Goal: Task Accomplishment & Management: Manage account settings

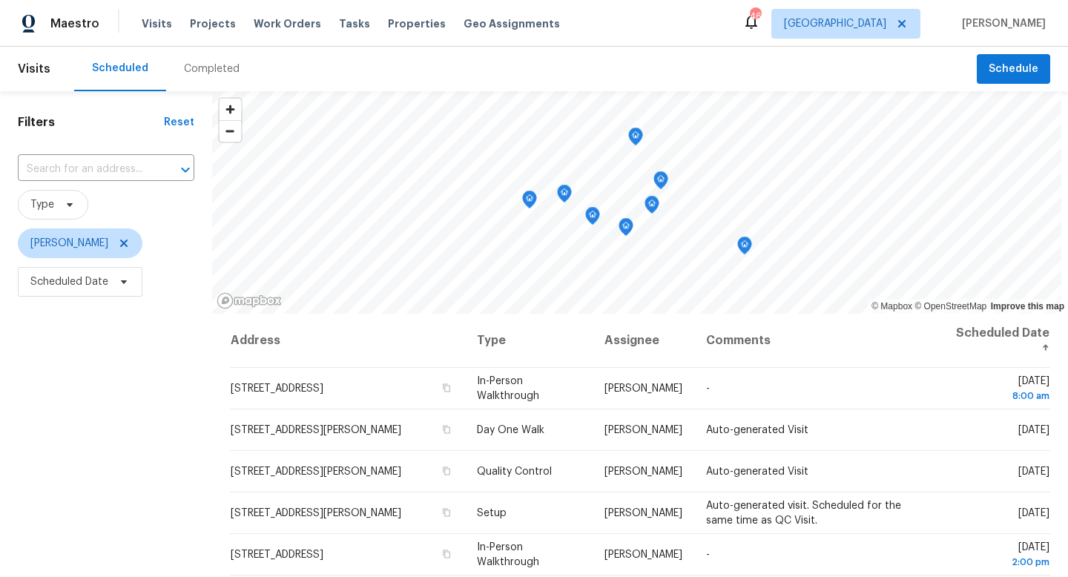
click at [889, 85] on header "Visits Scheduled Completed Schedule" at bounding box center [534, 69] width 1068 height 44
click at [889, 79] on button "Schedule" at bounding box center [1012, 69] width 73 height 30
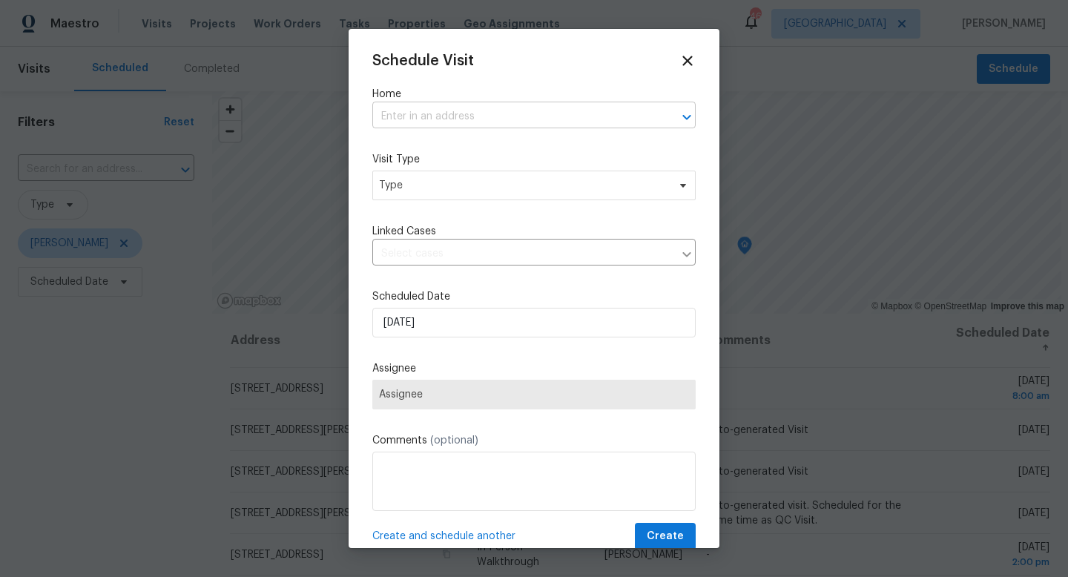
click at [607, 123] on input "text" at bounding box center [513, 116] width 282 height 23
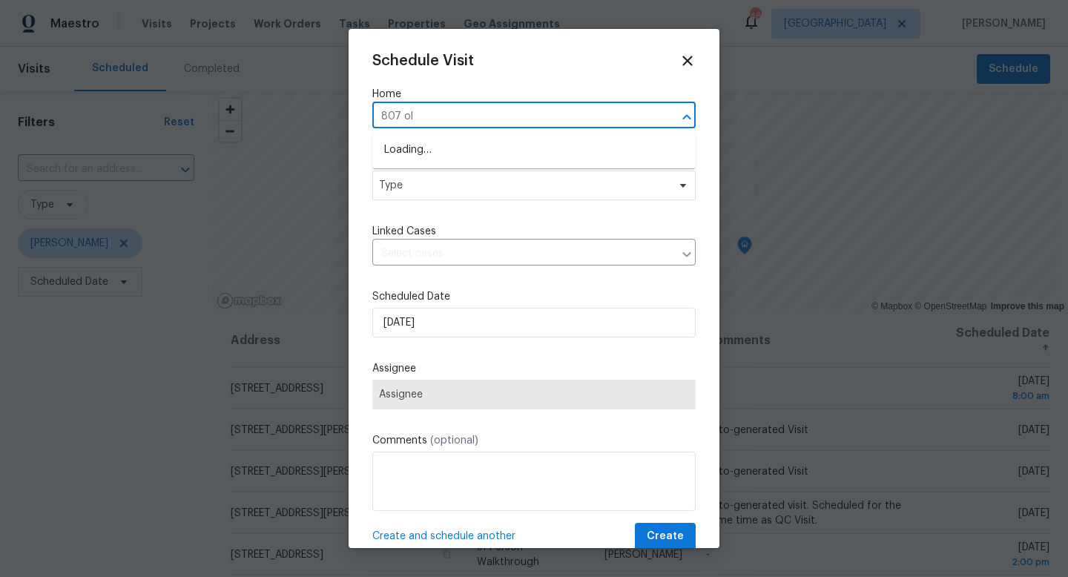
type input "807 old"
click at [555, 146] on li "[STREET_ADDRESS][PERSON_NAME]" at bounding box center [533, 150] width 323 height 24
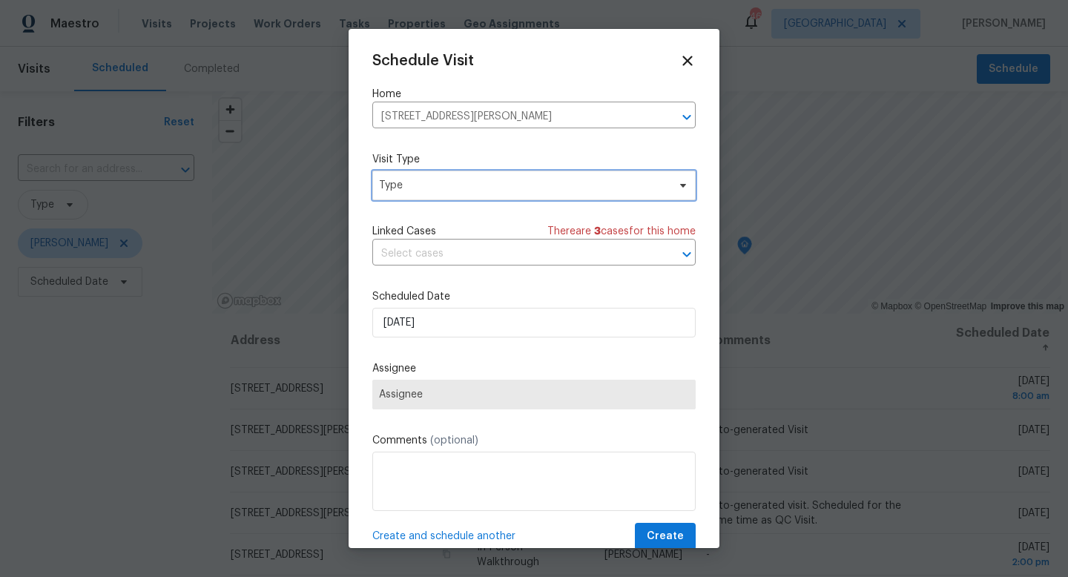
click at [466, 183] on span "Type" at bounding box center [523, 185] width 288 height 15
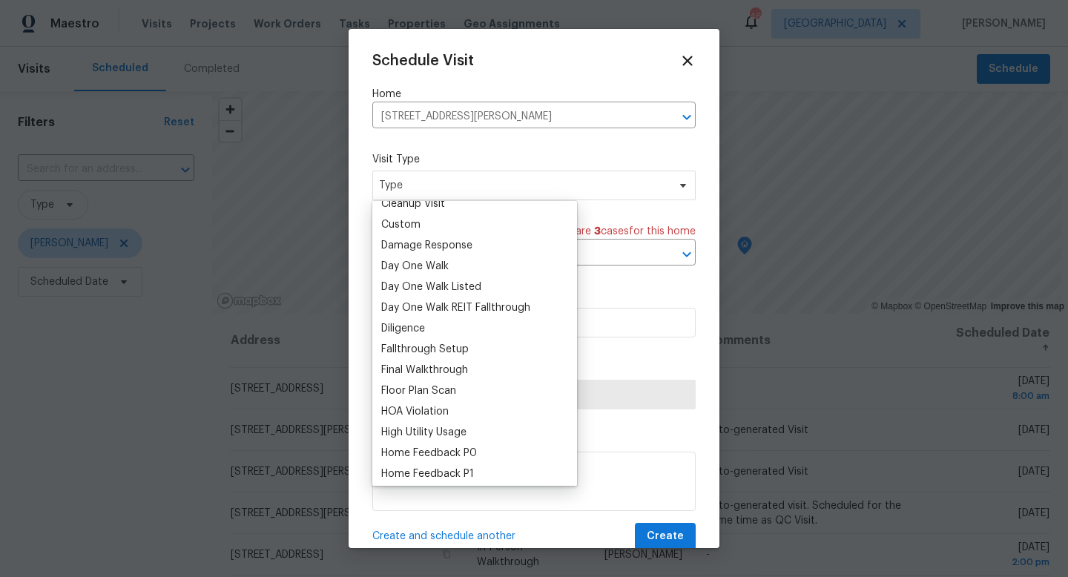
scroll to position [231, 0]
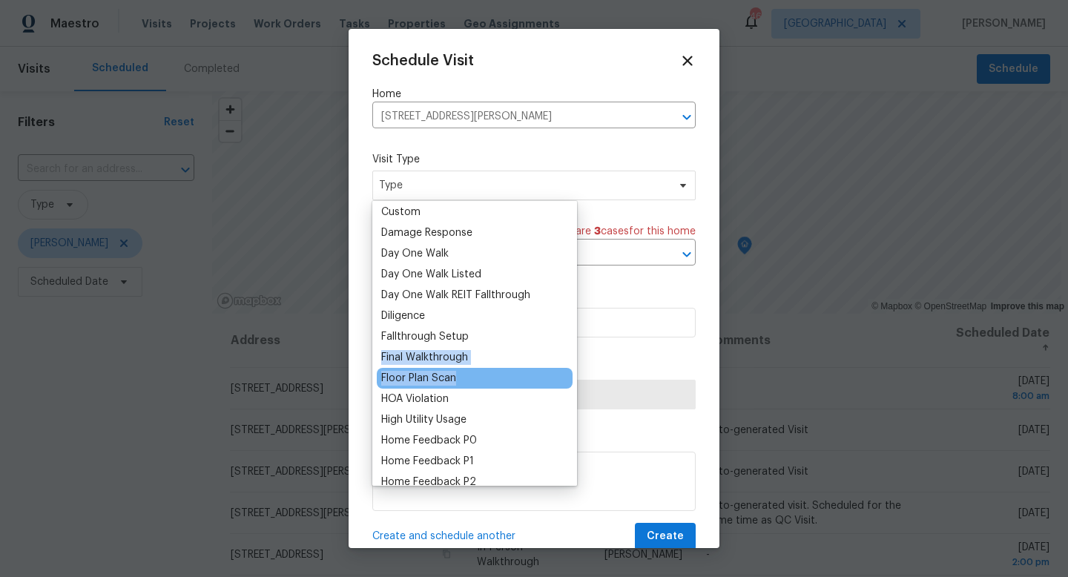
drag, startPoint x: 472, startPoint y: 336, endPoint x: 463, endPoint y: 377, distance: 42.3
click at [463, 377] on div "3D Tour Capture Access Issues Alarm BRN Day One Walk BRN Progress BRN Quality C…" at bounding box center [474, 343] width 205 height 285
click at [463, 377] on div "Floor Plan Scan" at bounding box center [475, 378] width 196 height 21
click at [431, 377] on div "Floor Plan Scan" at bounding box center [418, 378] width 75 height 15
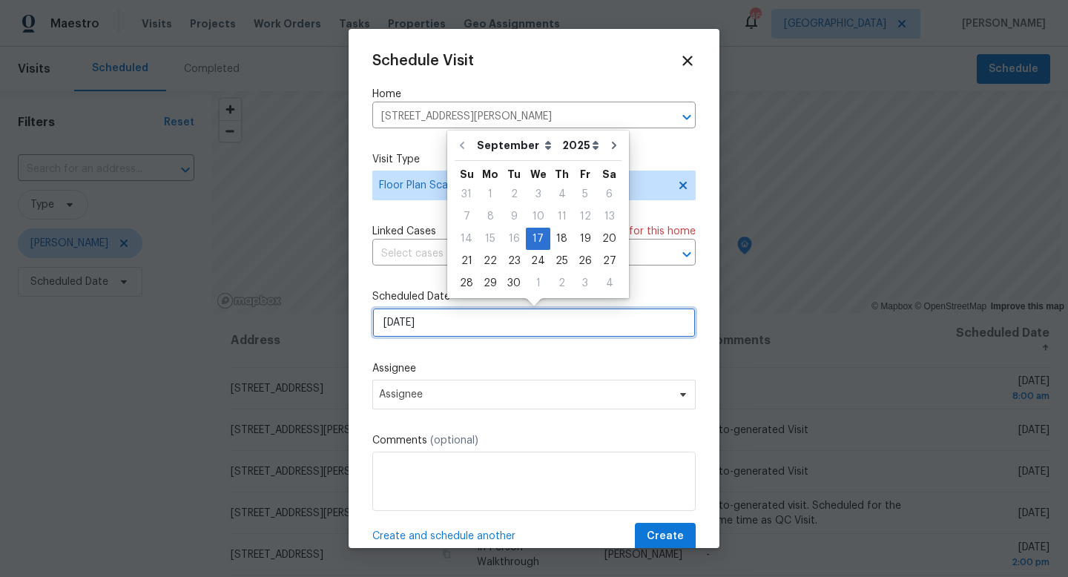
click at [436, 309] on input "[DATE]" at bounding box center [533, 323] width 323 height 30
click at [555, 235] on div "18" at bounding box center [561, 238] width 23 height 21
type input "[DATE]"
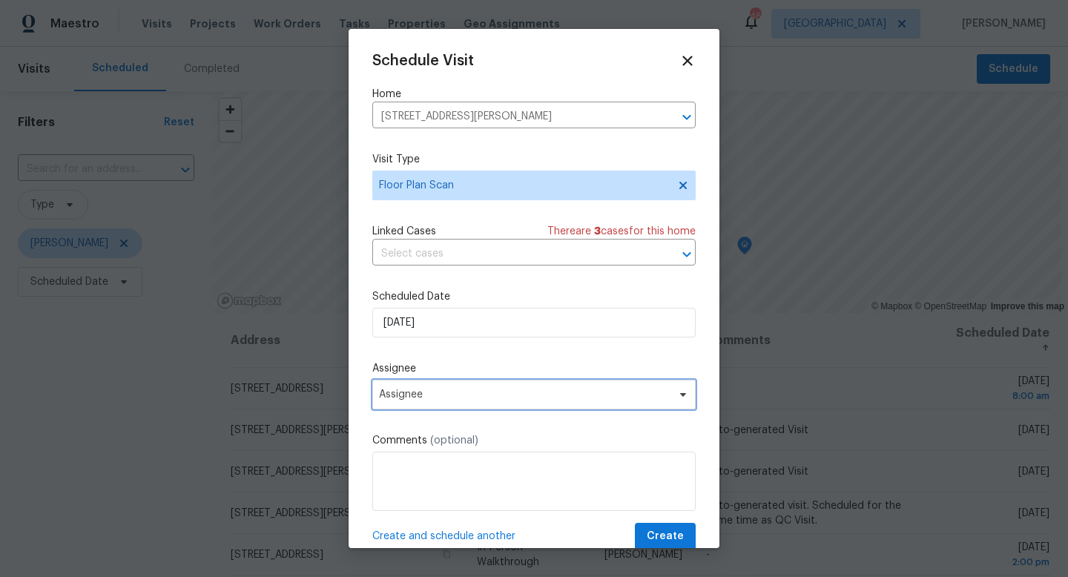
click at [438, 392] on span "Assignee" at bounding box center [524, 394] width 291 height 12
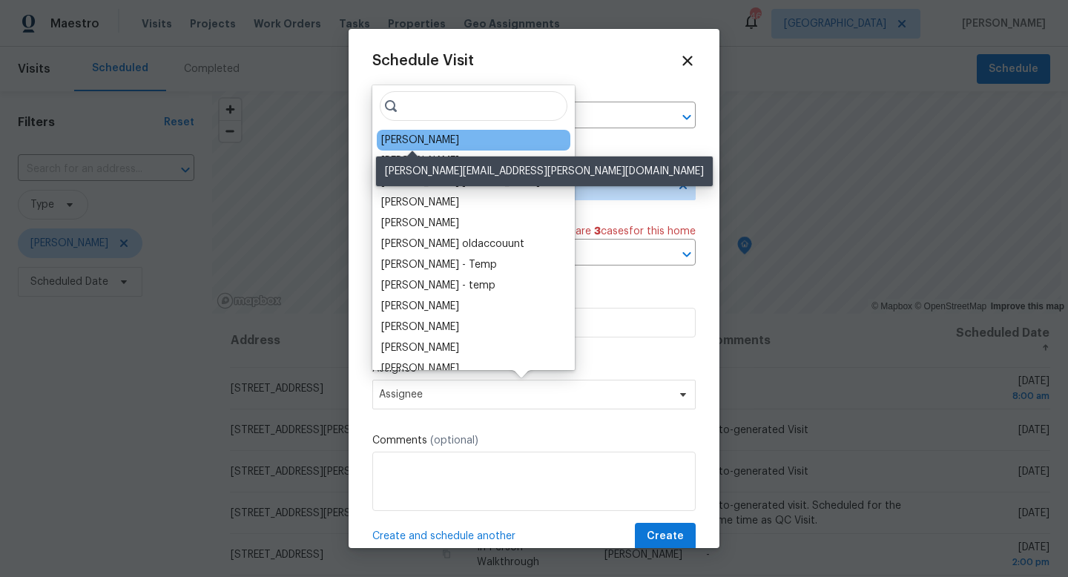
click at [404, 139] on div "[PERSON_NAME]" at bounding box center [420, 140] width 78 height 15
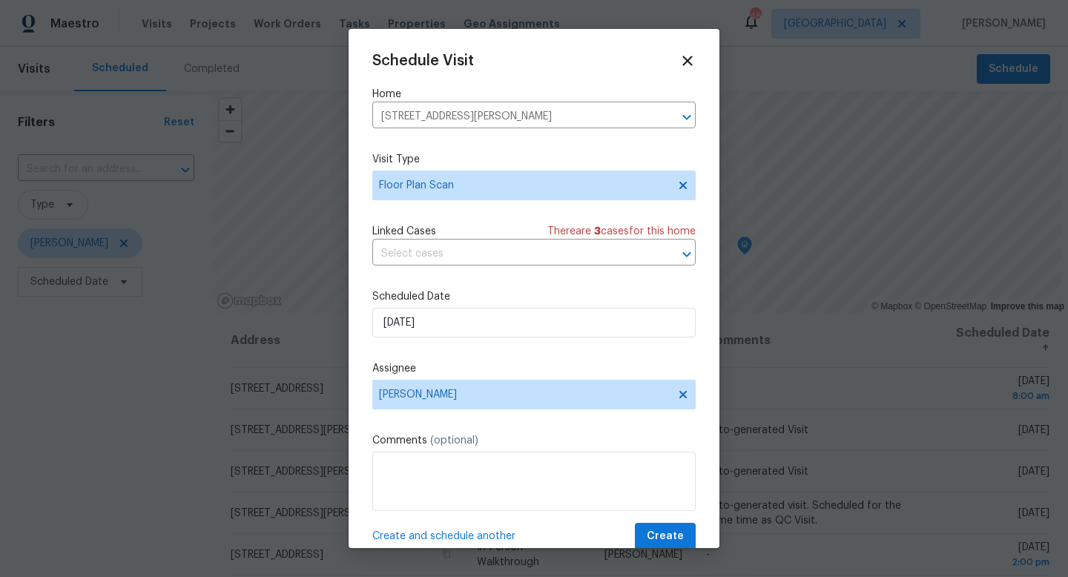
click at [646, 463] on div "Schedule Visit Home [STREET_ADDRESS][PERSON_NAME] ​ Visit Type Floor Plan Scan …" at bounding box center [533, 301] width 323 height 497
click at [650, 463] on span "Create" at bounding box center [664, 536] width 37 height 19
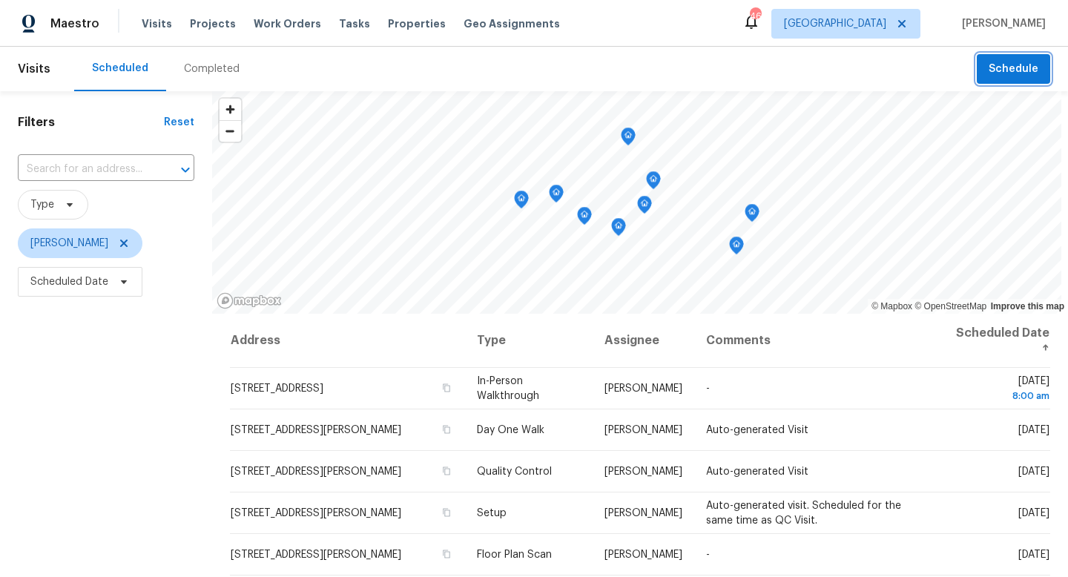
click at [889, 76] on span "Schedule" at bounding box center [1013, 69] width 50 height 19
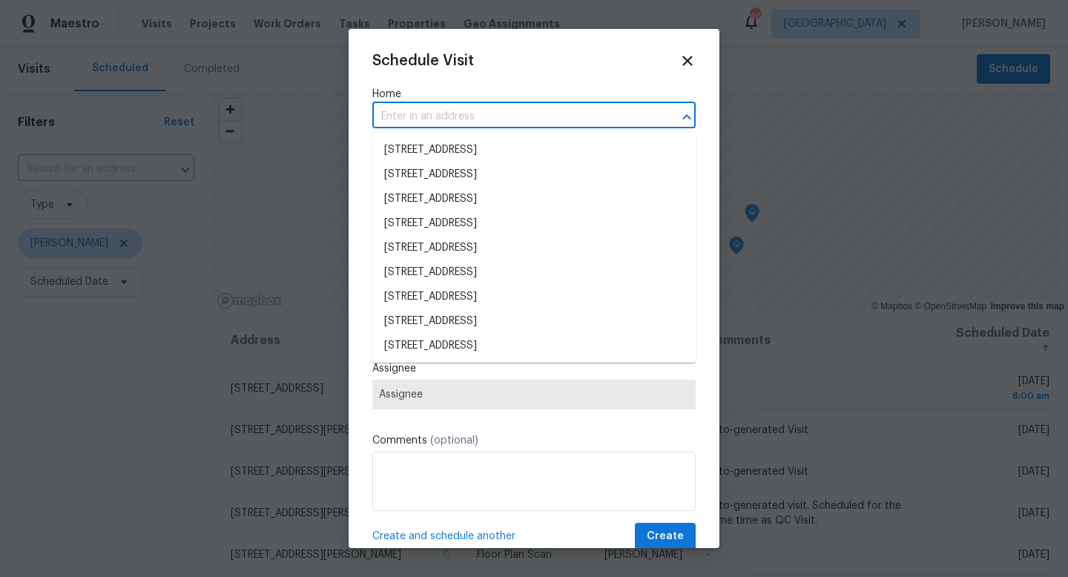
click at [575, 121] on input "text" at bounding box center [513, 116] width 282 height 23
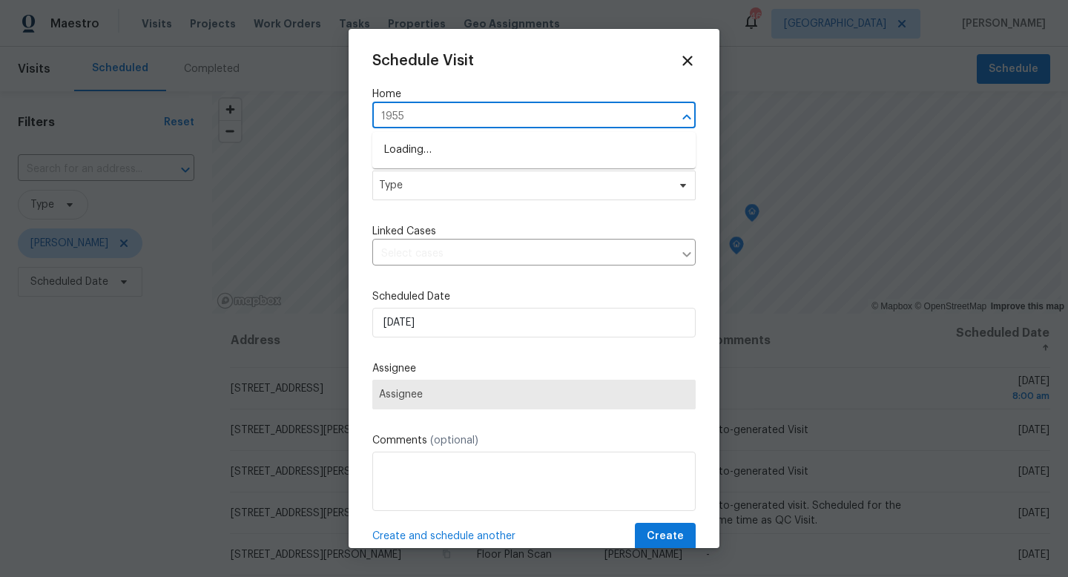
type input "19558"
click at [557, 171] on li "[STREET_ADDRESS]" at bounding box center [533, 174] width 323 height 24
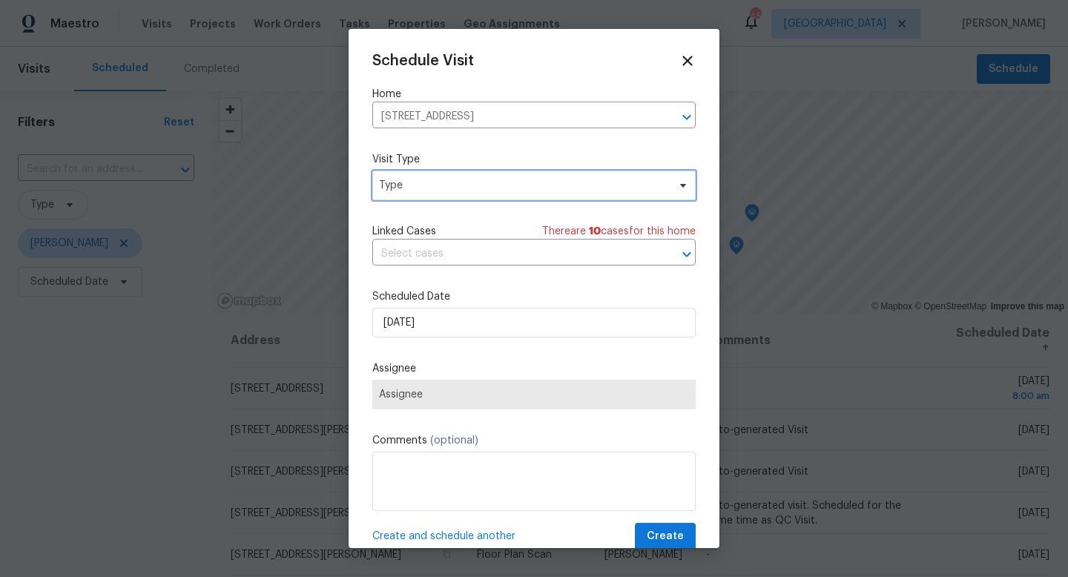
click at [500, 179] on span "Type" at bounding box center [523, 185] width 288 height 15
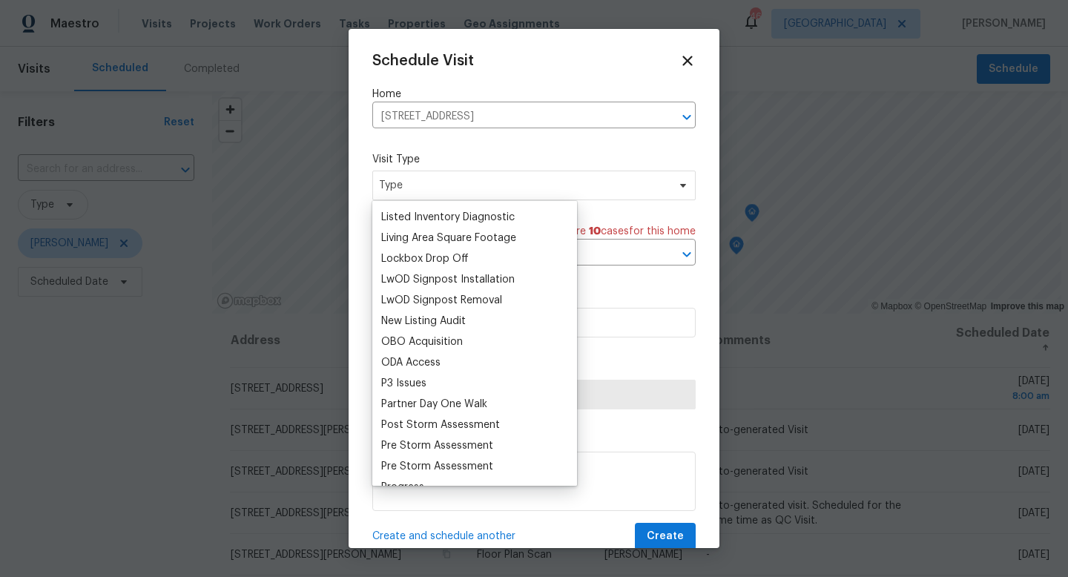
scroll to position [802, 0]
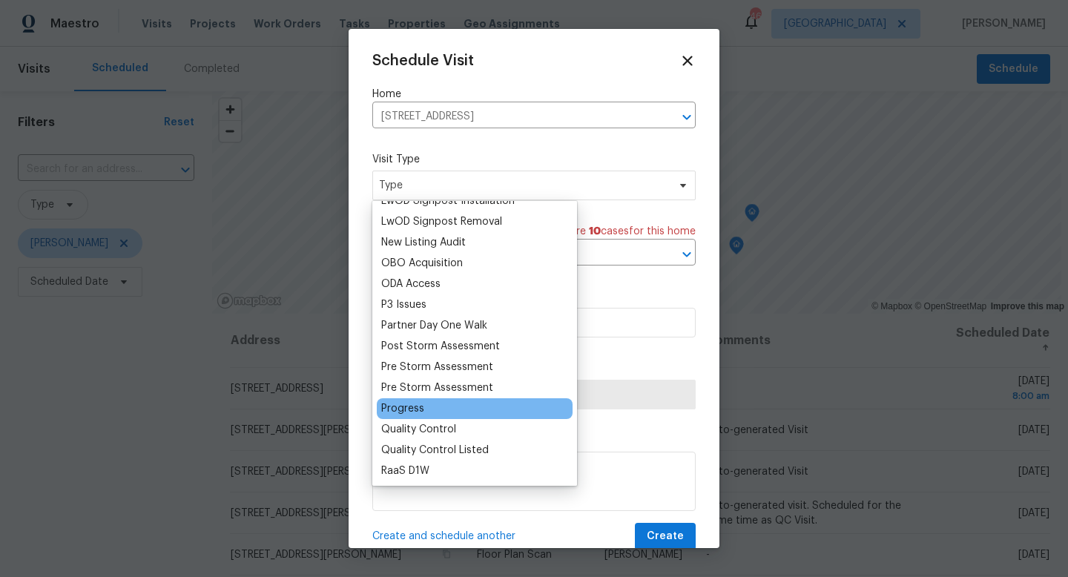
click at [440, 413] on div "Progress" at bounding box center [475, 408] width 196 height 21
click at [425, 408] on div "Progress" at bounding box center [475, 408] width 196 height 21
click at [395, 411] on div "Progress" at bounding box center [402, 408] width 43 height 15
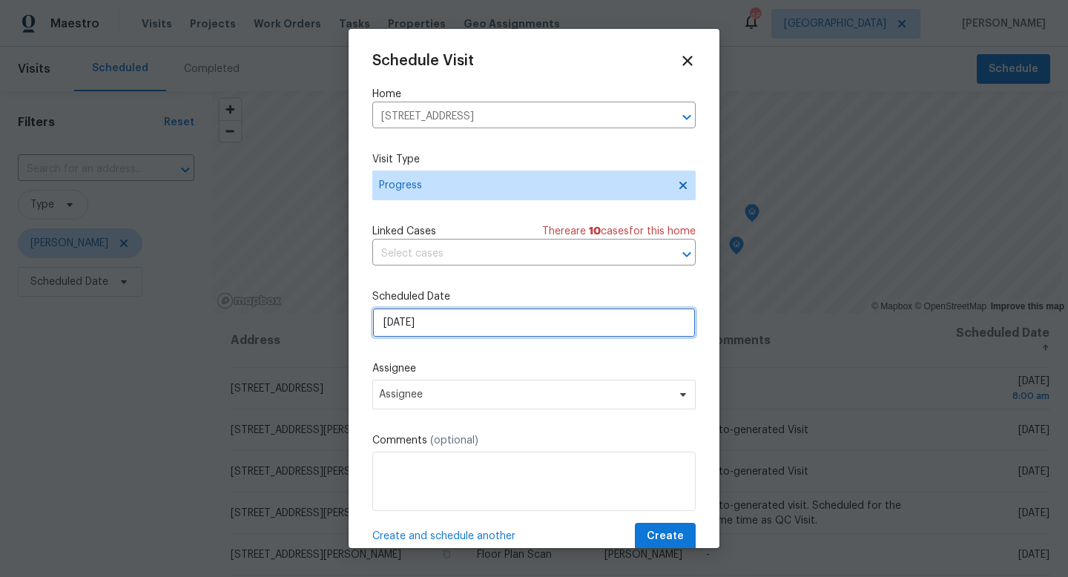
click at [414, 318] on input "[DATE]" at bounding box center [533, 323] width 323 height 30
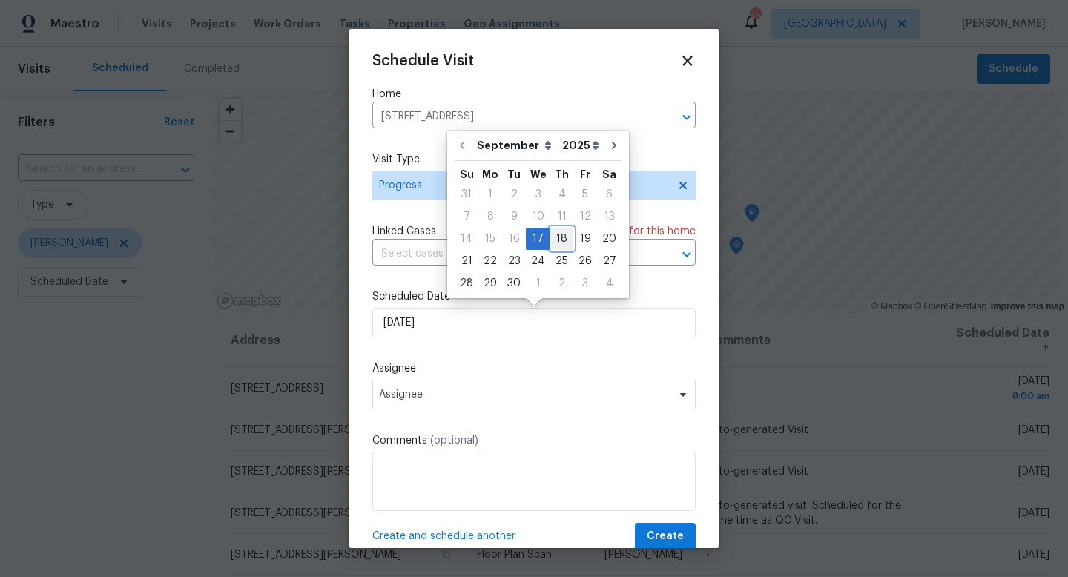
click at [553, 240] on div "18" at bounding box center [561, 238] width 23 height 21
type input "[DATE]"
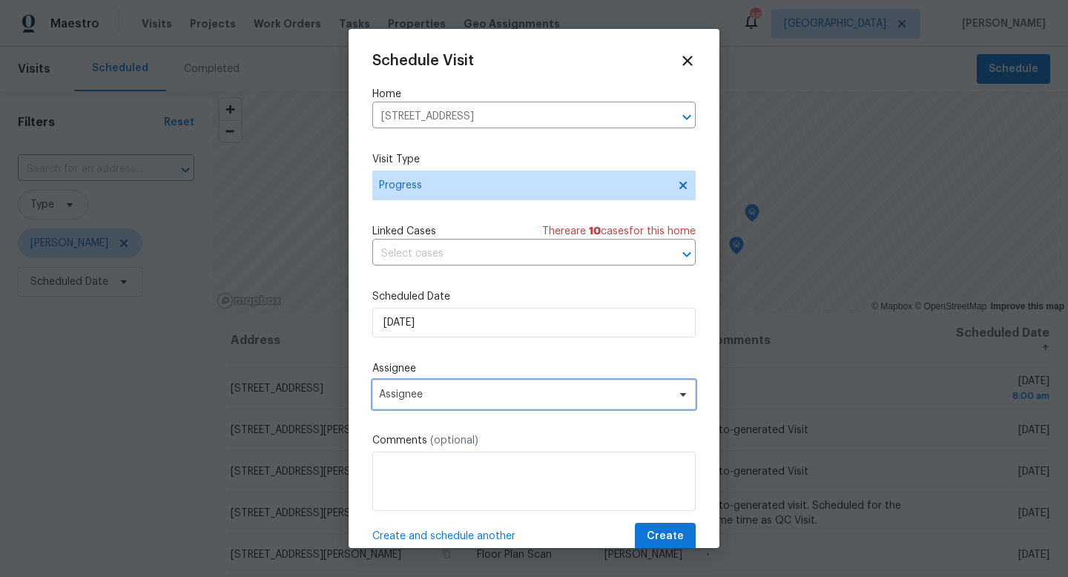
click at [460, 389] on span "Assignee" at bounding box center [524, 394] width 291 height 12
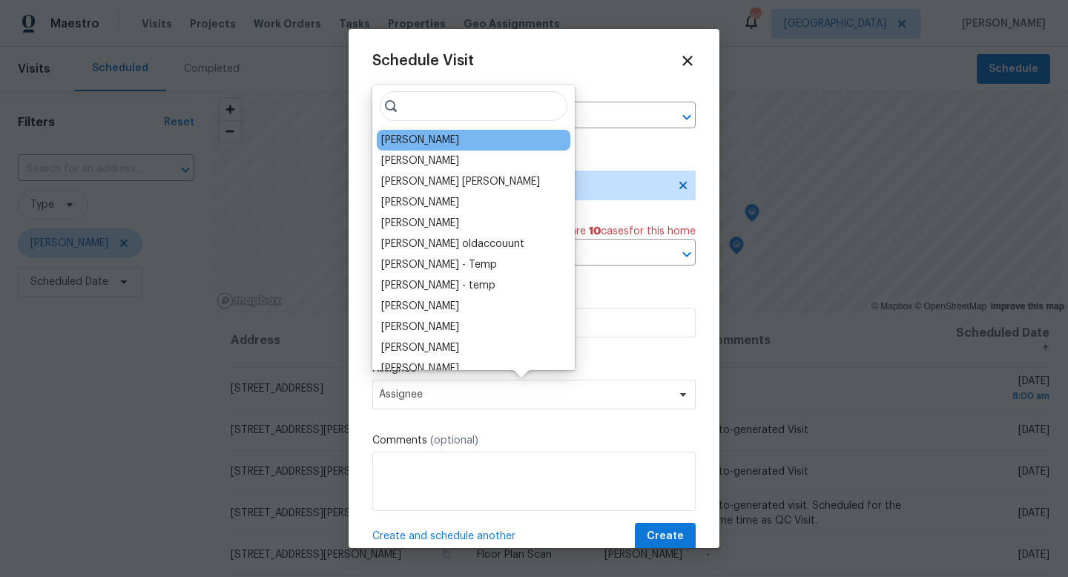
click at [411, 143] on div "[PERSON_NAME]" at bounding box center [420, 140] width 78 height 15
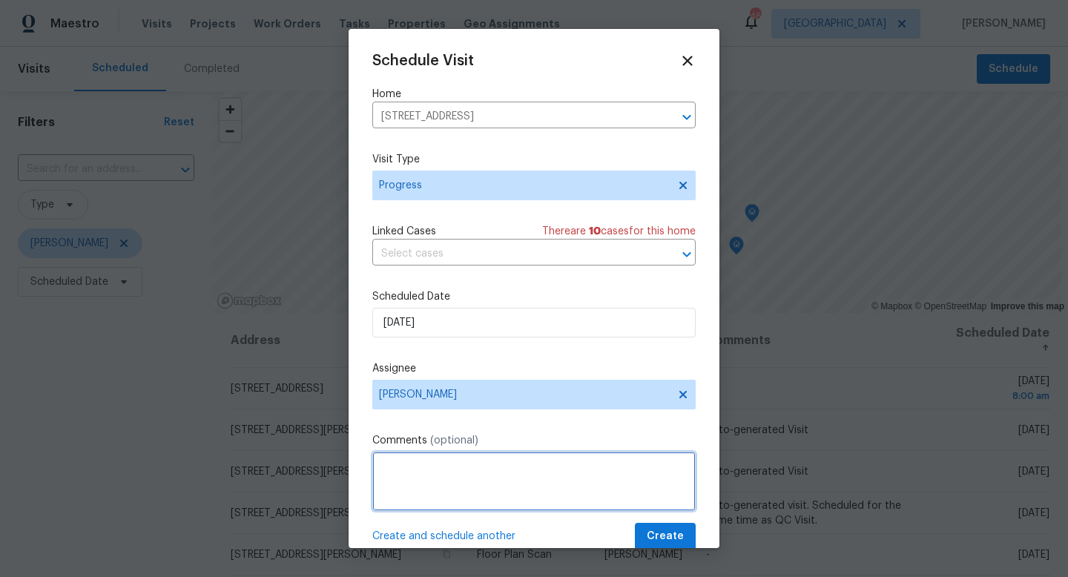
click at [437, 463] on textarea at bounding box center [533, 480] width 323 height 59
type textarea "In reno progress visit"
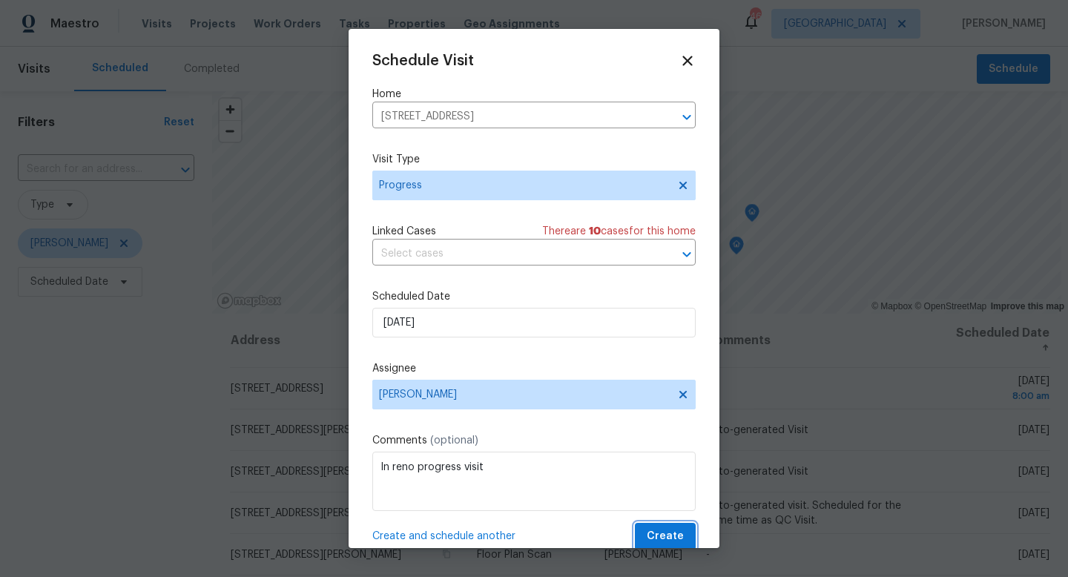
click at [681, 463] on span "Create" at bounding box center [664, 536] width 37 height 19
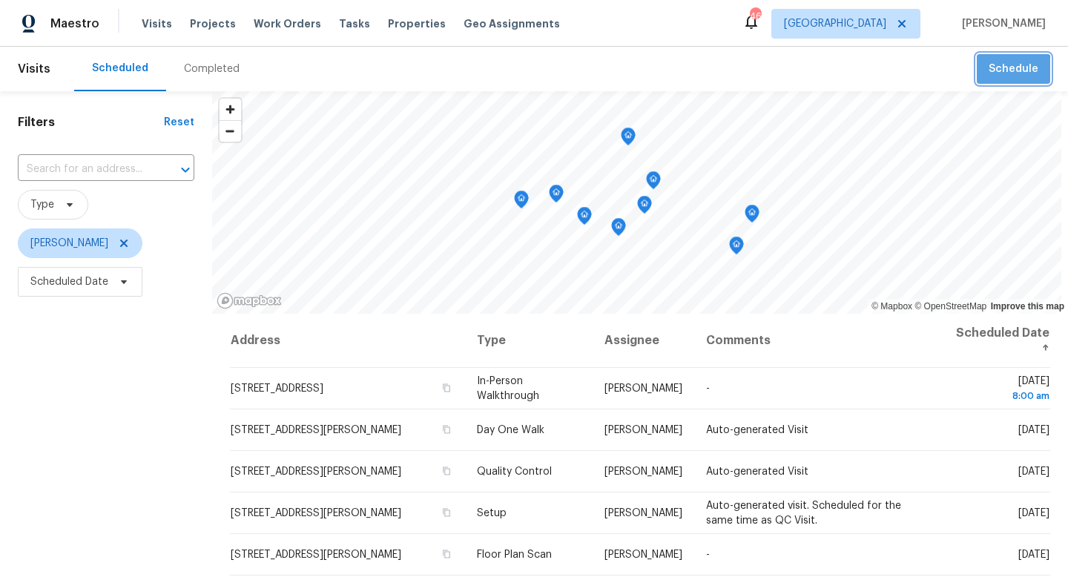
click at [889, 80] on button "Schedule" at bounding box center [1012, 69] width 73 height 30
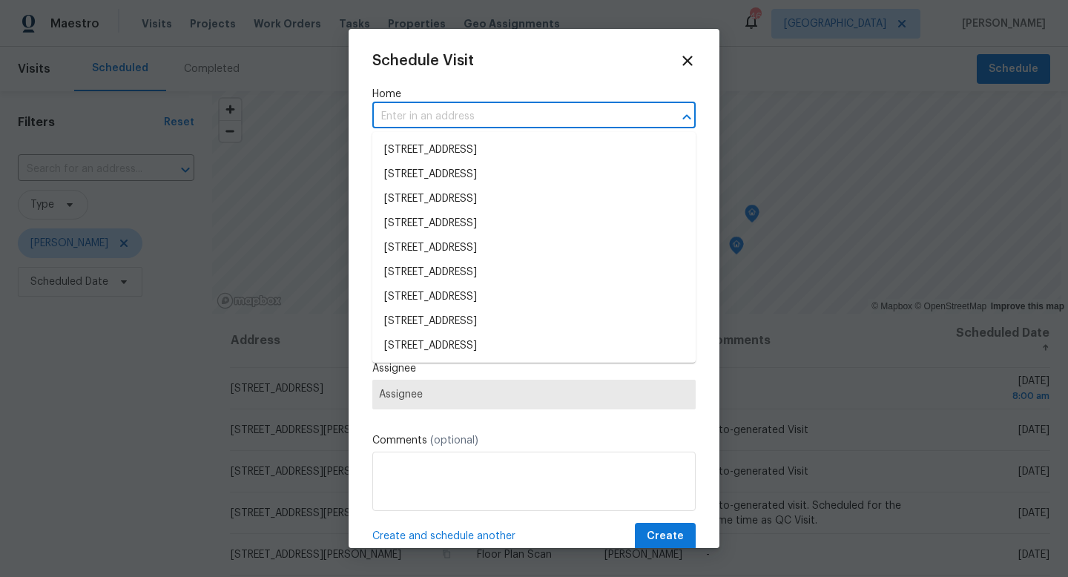
click at [638, 114] on input "text" at bounding box center [513, 116] width 282 height 23
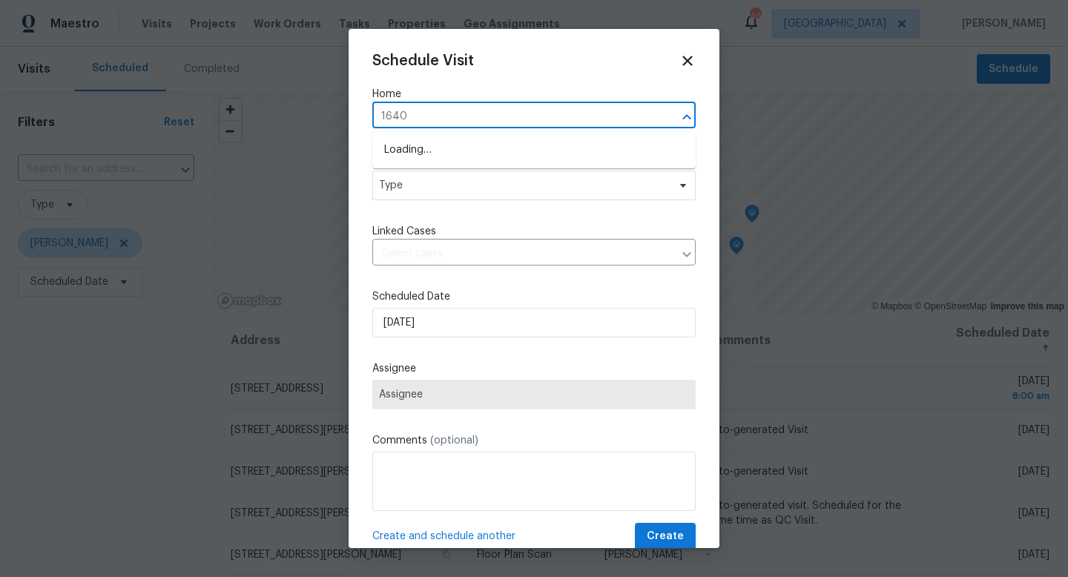
type input "16409"
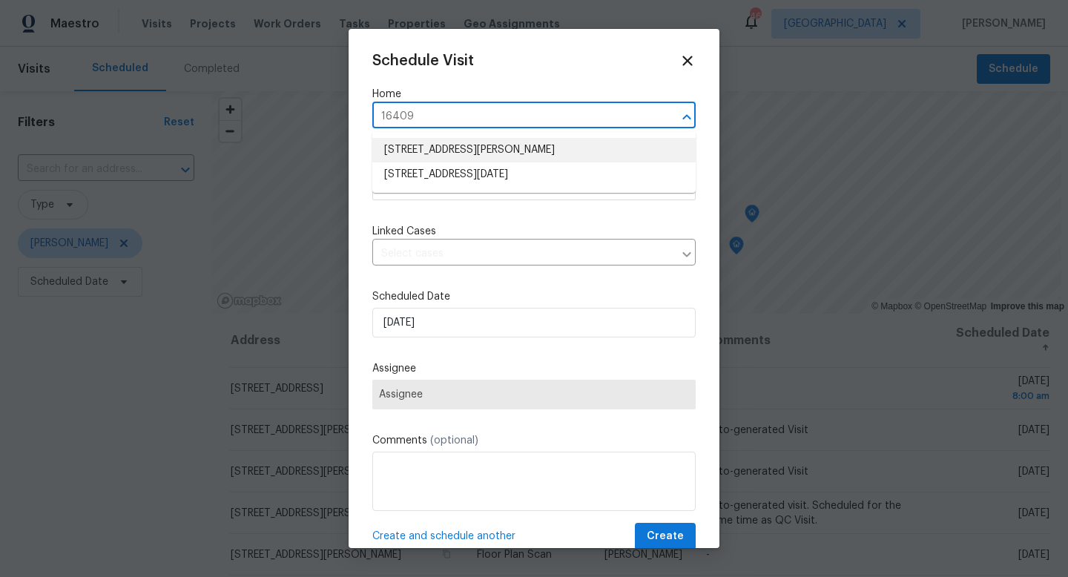
click at [573, 157] on li "[STREET_ADDRESS][PERSON_NAME]" at bounding box center [533, 150] width 323 height 24
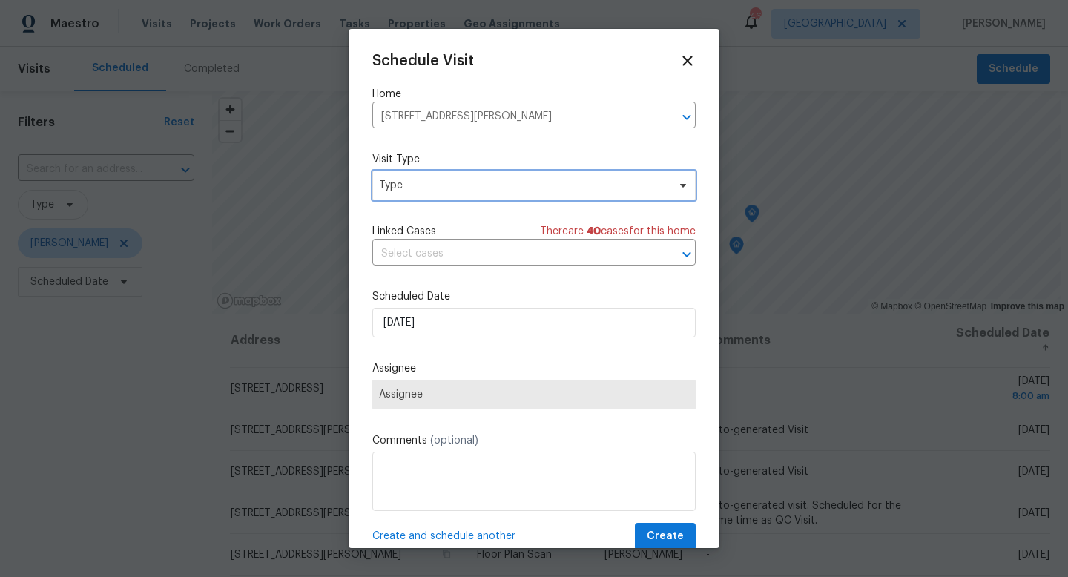
click at [480, 183] on span "Type" at bounding box center [523, 185] width 288 height 15
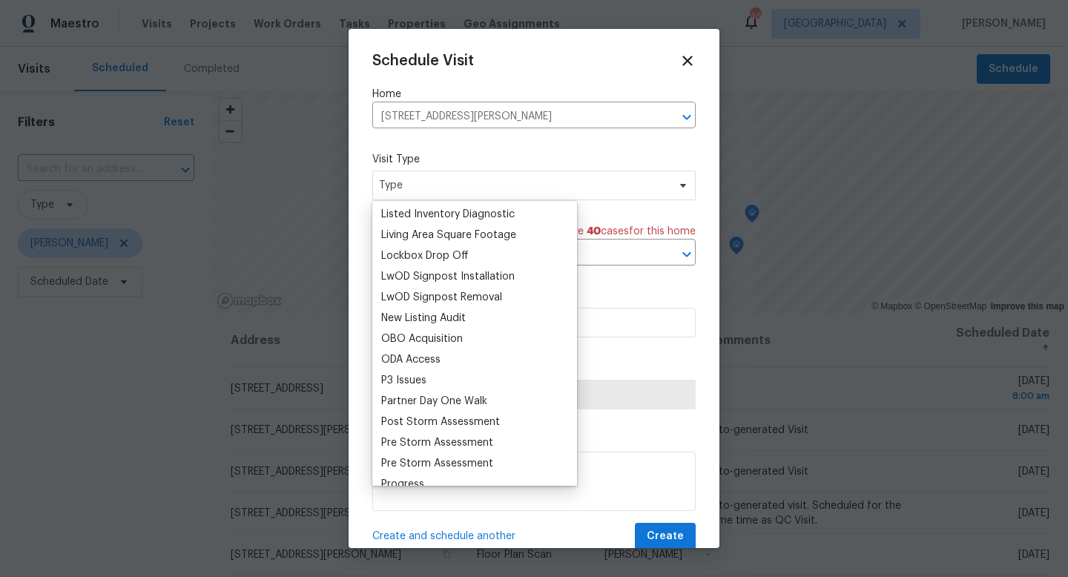
scroll to position [765, 0]
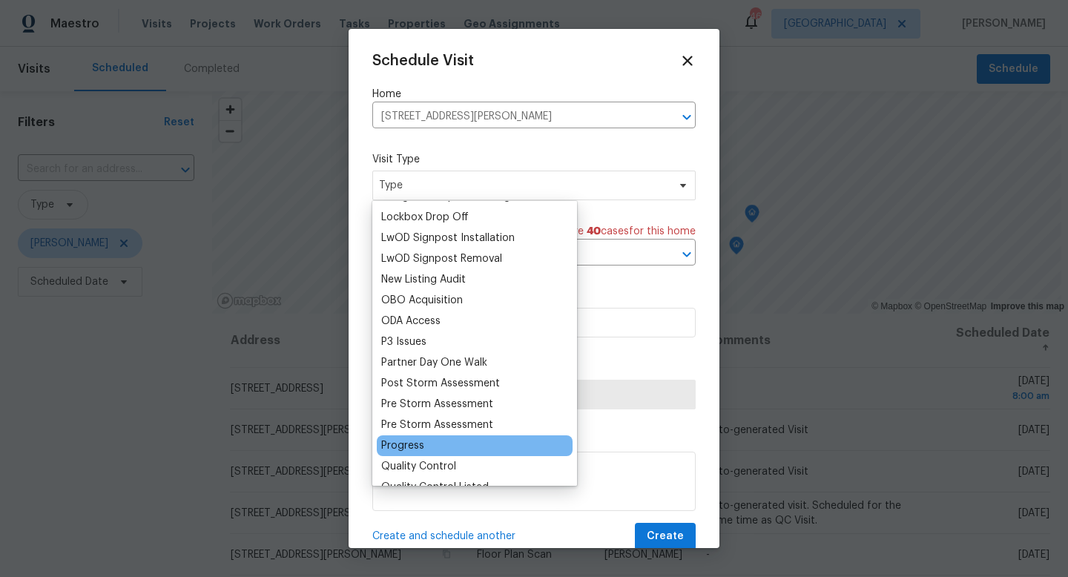
click at [417, 451] on div "Progress" at bounding box center [402, 445] width 43 height 15
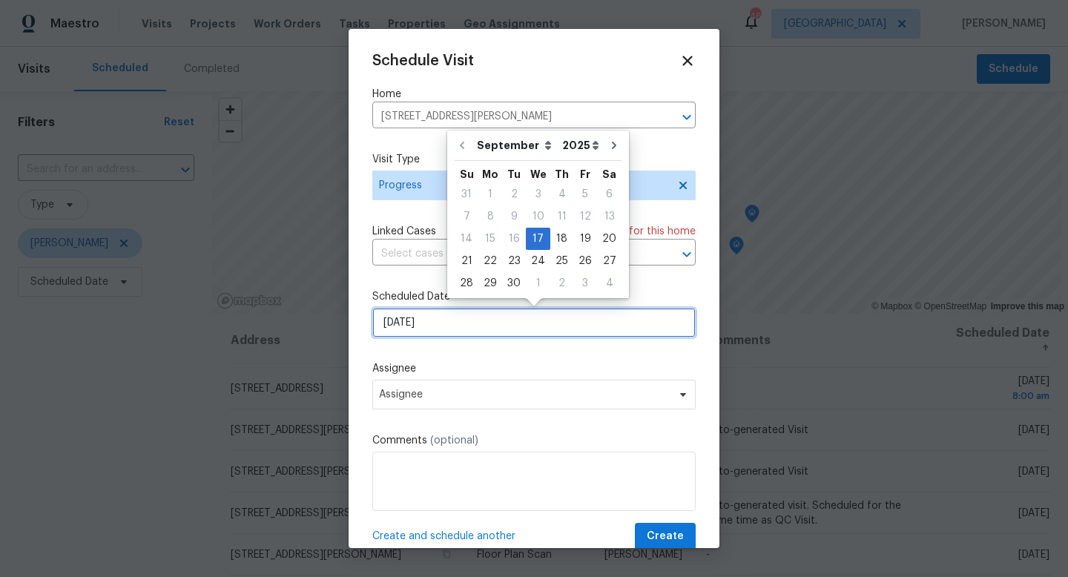
click at [429, 308] on input "[DATE]" at bounding box center [533, 323] width 323 height 30
click at [558, 234] on div "18" at bounding box center [561, 238] width 23 height 21
type input "[DATE]"
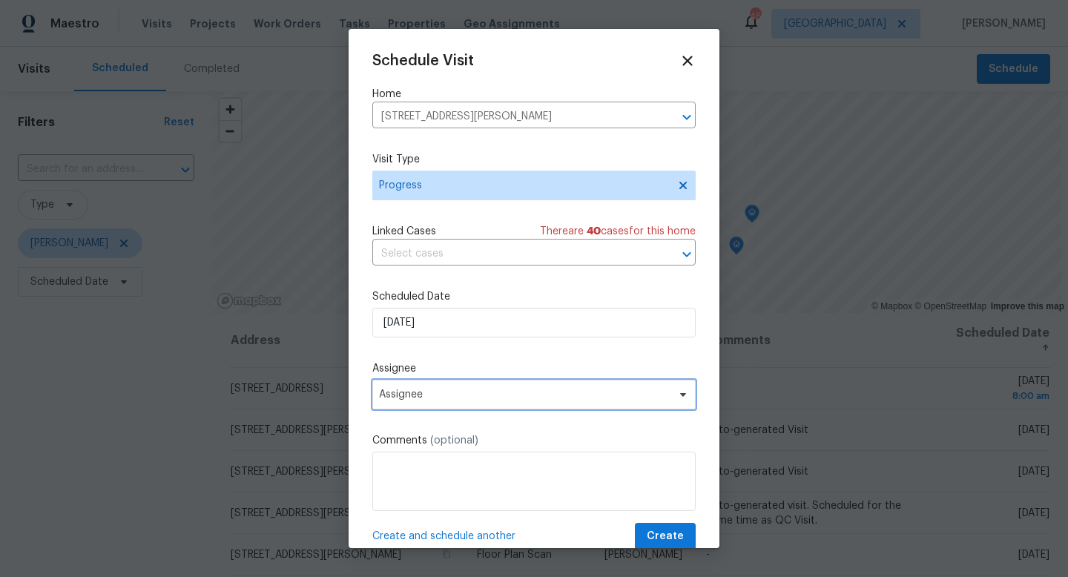
click at [422, 391] on span "Assignee" at bounding box center [524, 394] width 291 height 12
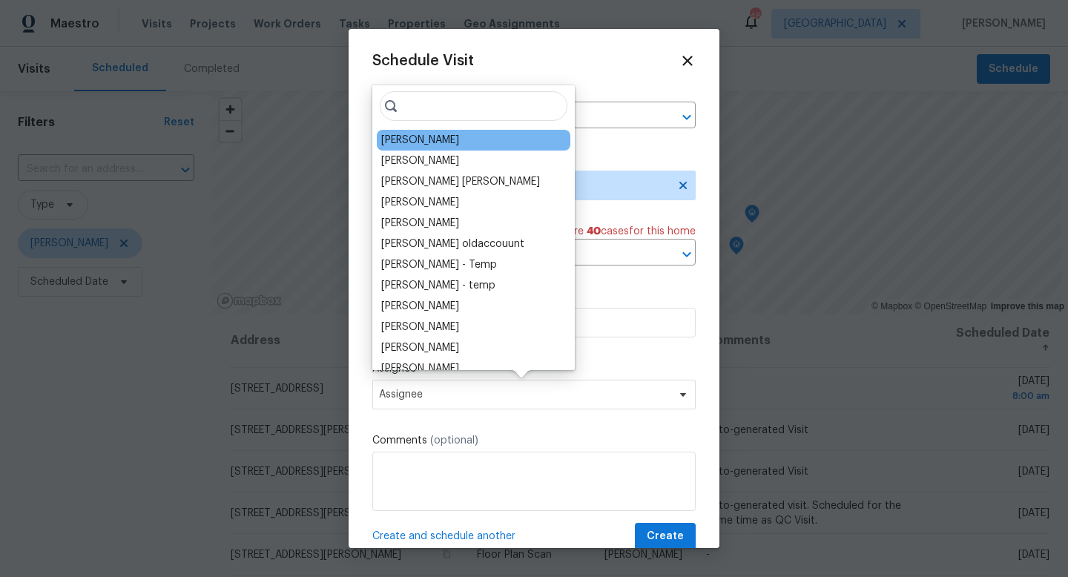
click at [430, 142] on div "[PERSON_NAME]" at bounding box center [420, 140] width 78 height 15
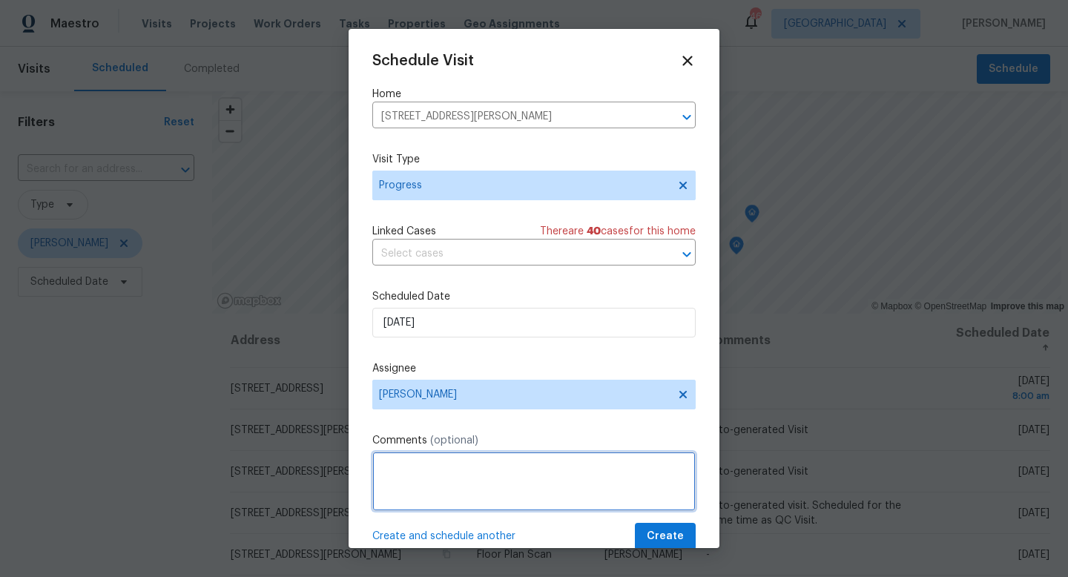
click at [446, 463] on textarea at bounding box center [533, 480] width 323 height 59
type textarea "Progress visit"
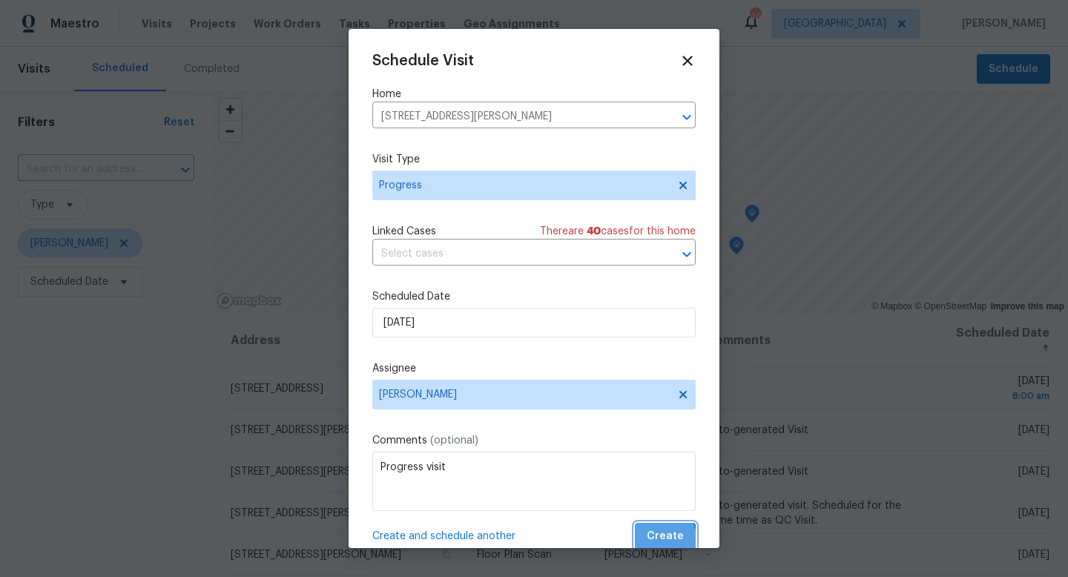
click at [658, 463] on span "Create" at bounding box center [664, 536] width 37 height 19
